Goal: Check status: Check status

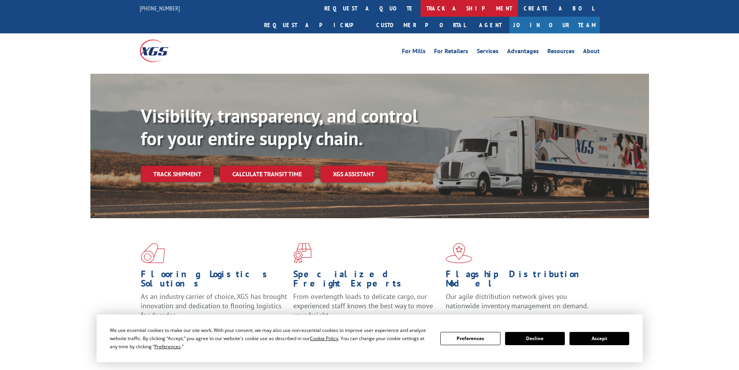
click at [420, 5] on link "track a shipment" at bounding box center [468, 8] width 97 height 17
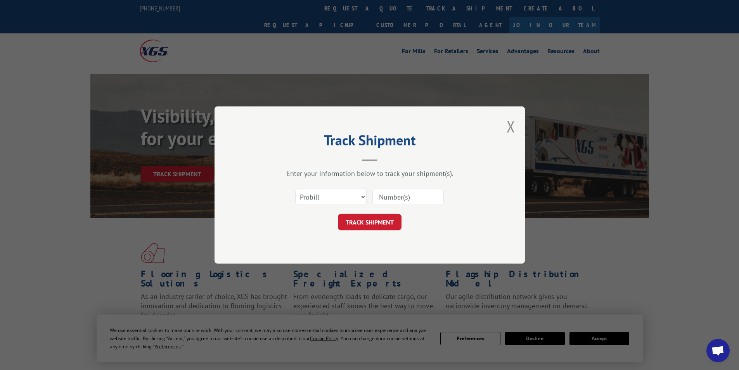
click at [393, 194] on input at bounding box center [407, 196] width 71 height 16
paste input "17624270"
type input "17624270"
click at [378, 215] on button "TRACK SHIPMENT" at bounding box center [370, 222] width 64 height 16
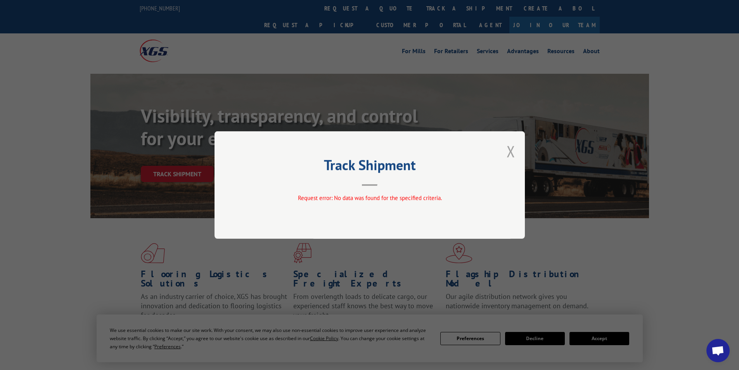
click at [512, 152] on button "Close modal" at bounding box center [510, 151] width 9 height 21
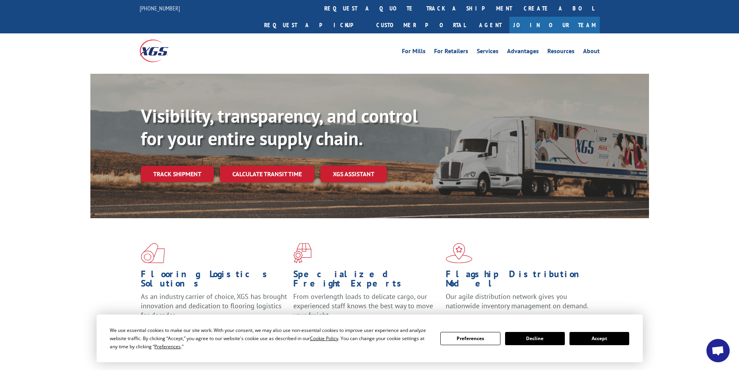
click at [720, 349] on span "Open chat" at bounding box center [717, 350] width 13 height 11
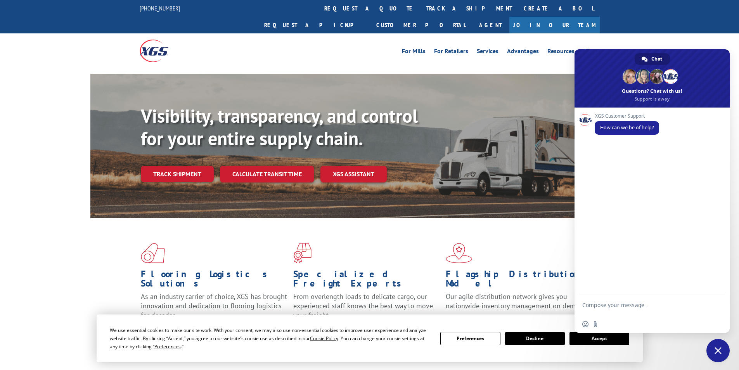
click at [621, 303] on textarea "Compose your message..." at bounding box center [643, 308] width 123 height 14
type textarea "Hi"
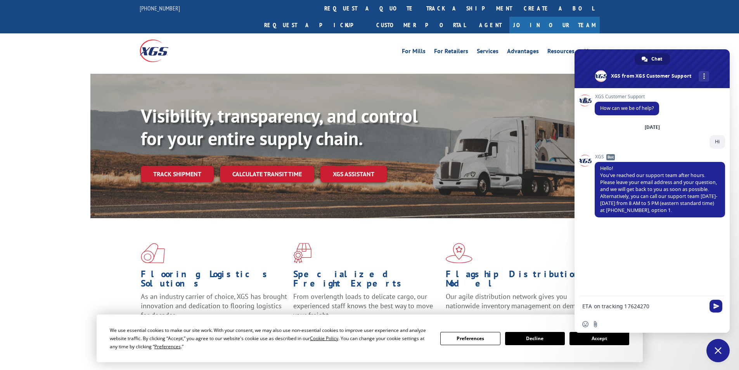
type textarea "ETA on tracking 17624270+"
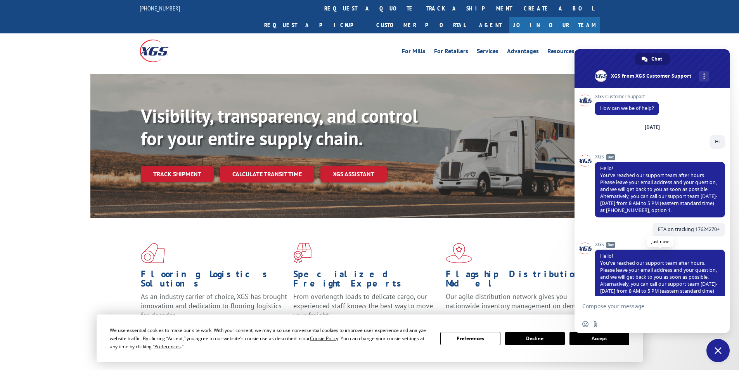
scroll to position [18, 0]
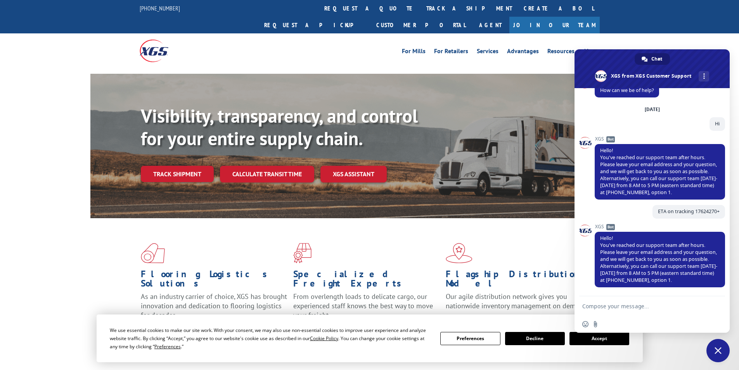
click at [603, 298] on form at bounding box center [643, 306] width 123 height 21
drag, startPoint x: 644, startPoint y: 33, endPoint x: 647, endPoint y: 39, distance: 6.9
click at [647, 39] on div "For [PERSON_NAME] For Retailers Services Advantages Resources About For [PERSON…" at bounding box center [369, 50] width 739 height 35
click at [36, 105] on div "Visibility, transparency, and control for your entire supply chain. Track shipm…" at bounding box center [369, 153] width 739 height 159
